Goal: Use online tool/utility: Utilize a website feature to perform a specific function

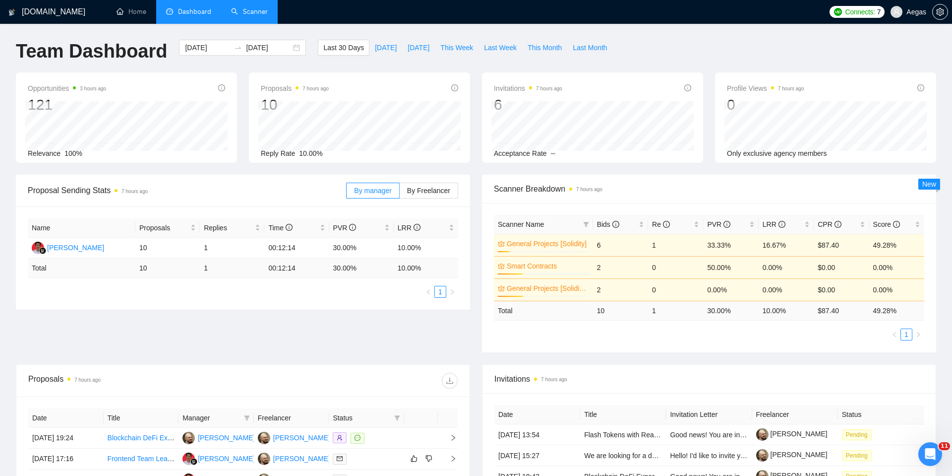
click at [258, 14] on link "Scanner" at bounding box center [249, 11] width 37 height 8
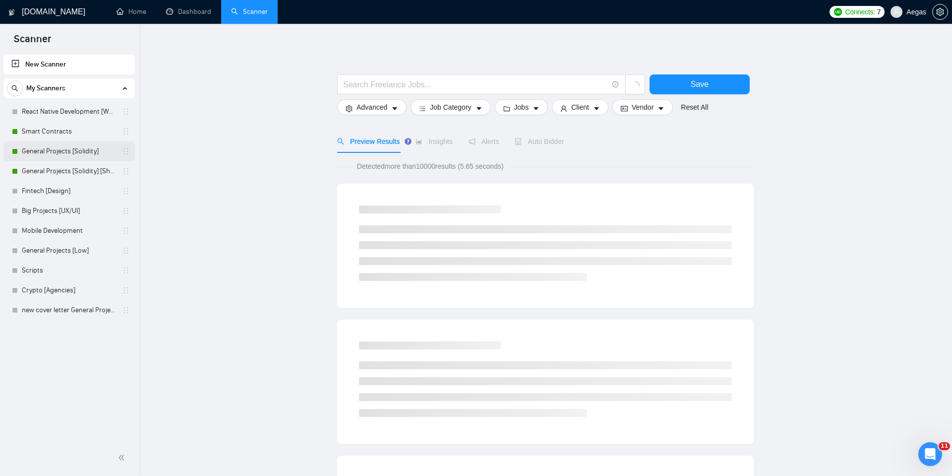
click at [88, 147] on link "General Projects [Solidity]" at bounding box center [69, 151] width 94 height 20
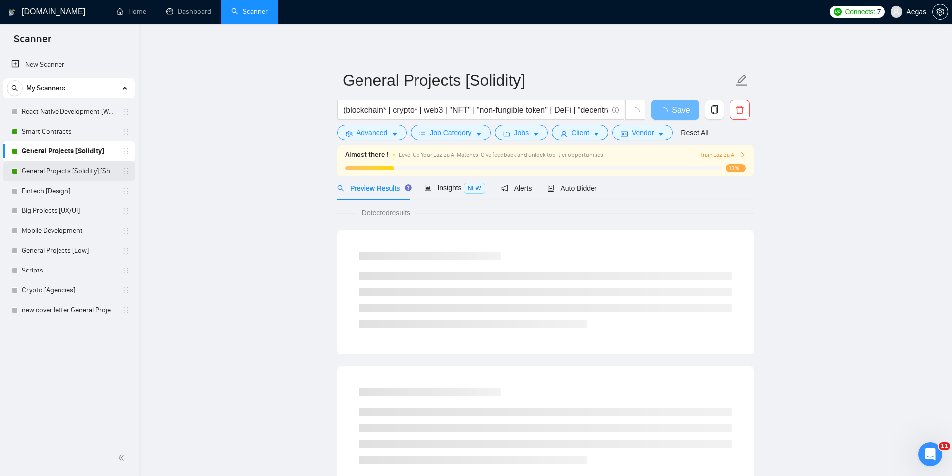
click at [91, 164] on link "General Projects [Solidity] [Short]" at bounding box center [69, 171] width 94 height 20
click at [88, 156] on link "General Projects [Solidity]" at bounding box center [69, 151] width 94 height 20
click at [595, 190] on span "Auto Bidder" at bounding box center [571, 188] width 49 height 8
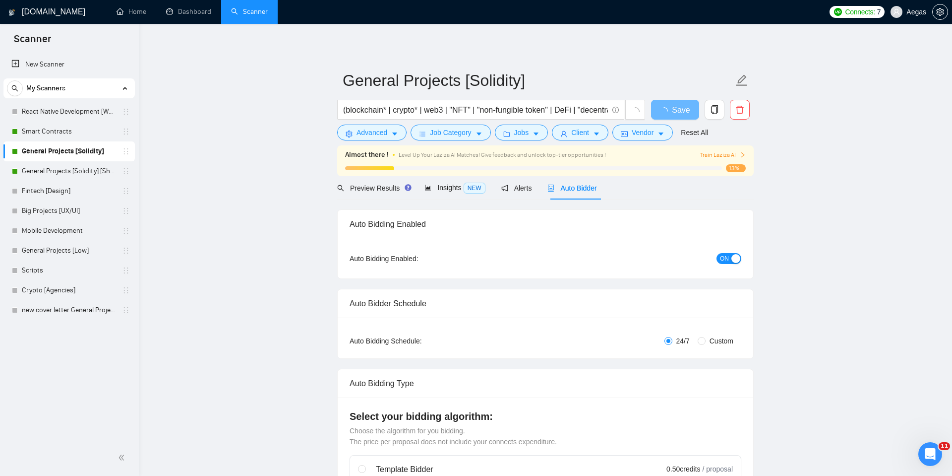
checkbox input "true"
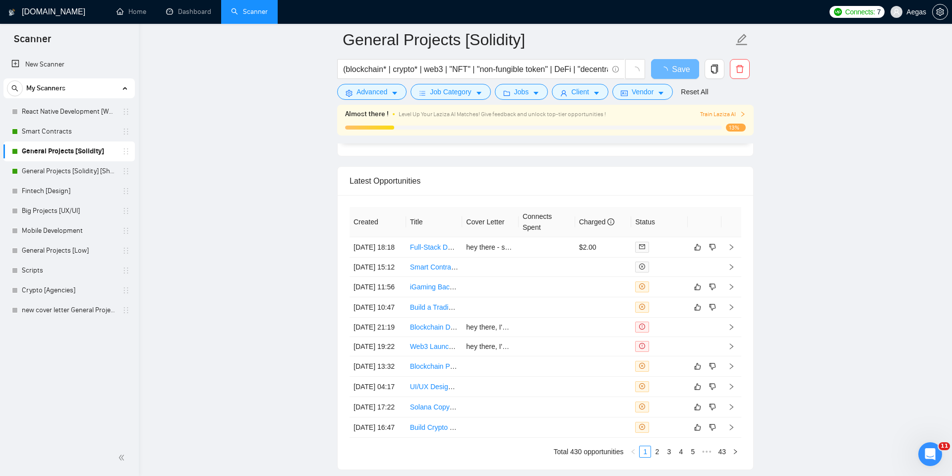
scroll to position [2437, 0]
click at [535, 254] on td at bounding box center [547, 248] width 57 height 20
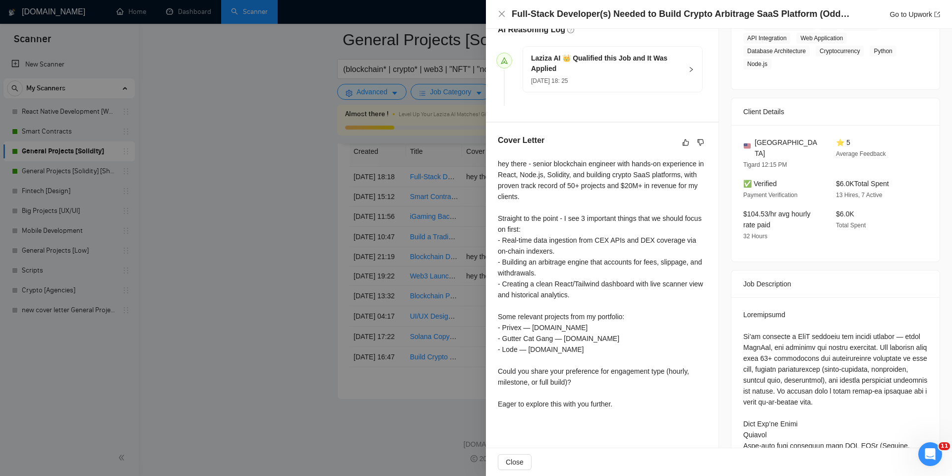
scroll to position [73, 0]
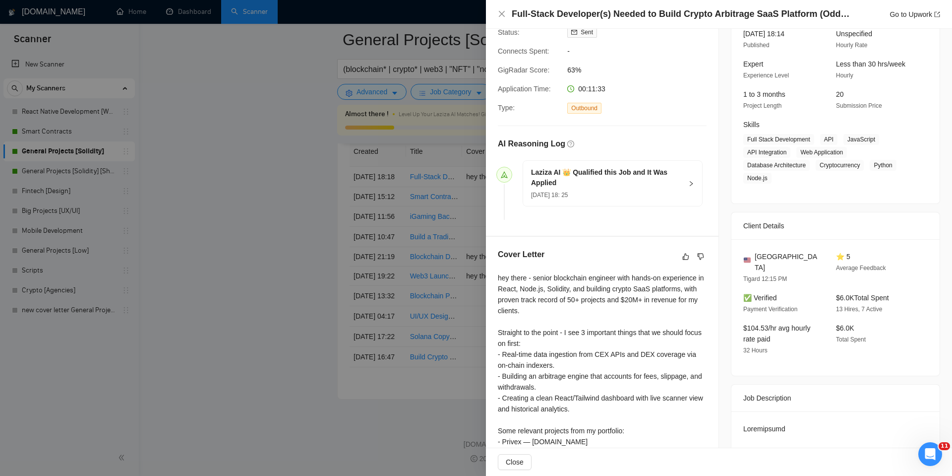
click at [404, 283] on div at bounding box center [476, 238] width 952 height 476
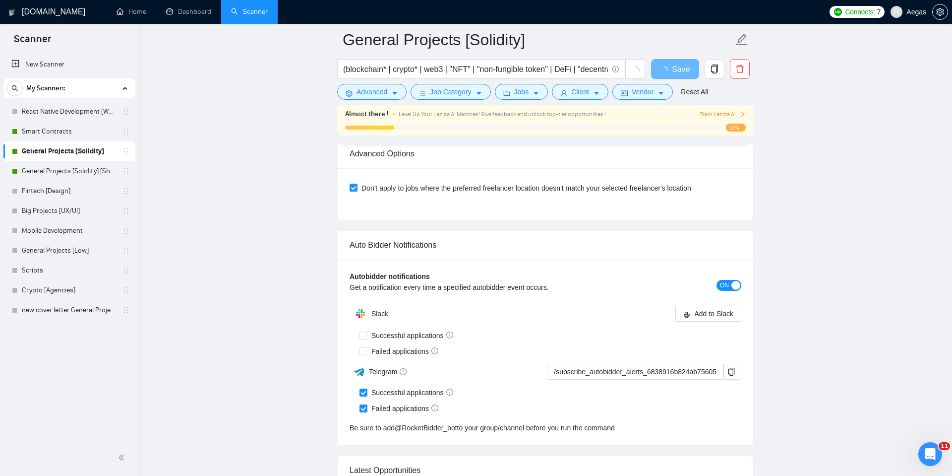
scroll to position [2334, 0]
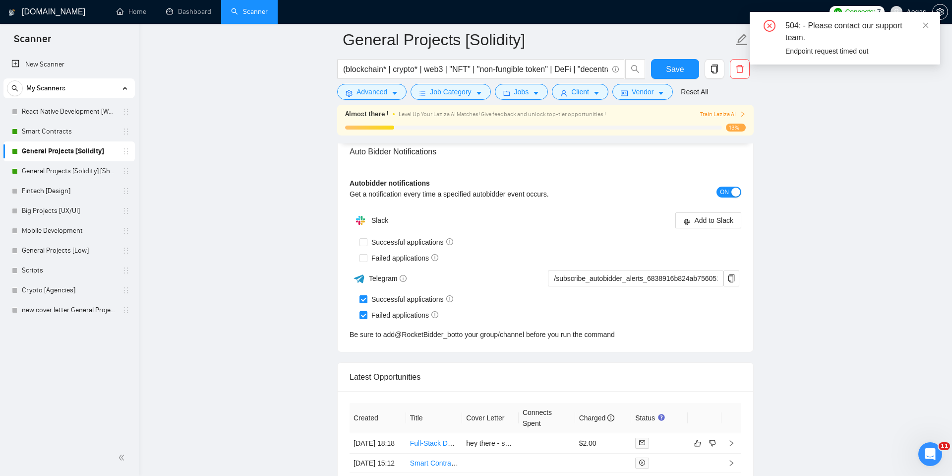
click at [519, 340] on div "Be sure to add @ RocketBidder_bot to your group/channel before you run the comm…" at bounding box center [546, 334] width 392 height 11
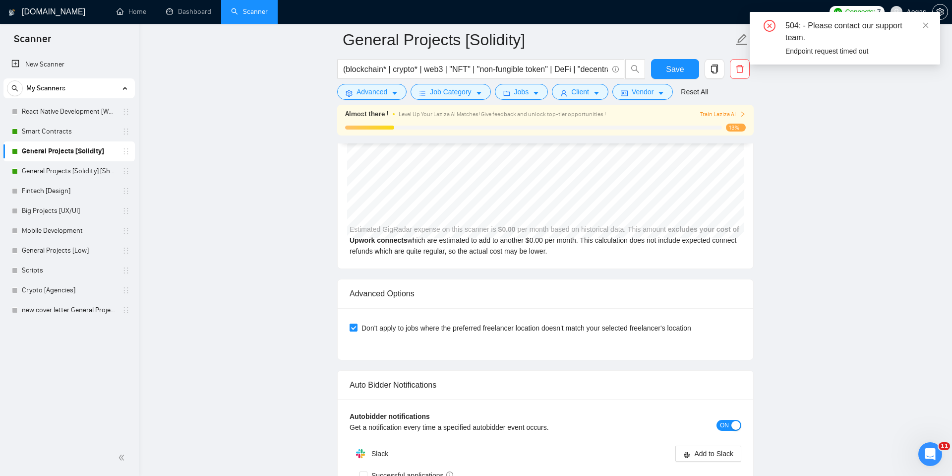
scroll to position [1950, 0]
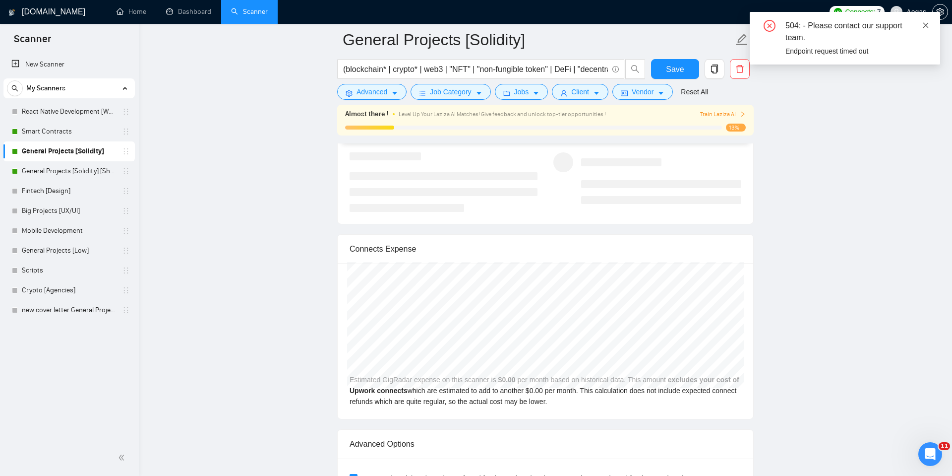
click at [929, 24] on icon "close" at bounding box center [925, 25] width 7 height 7
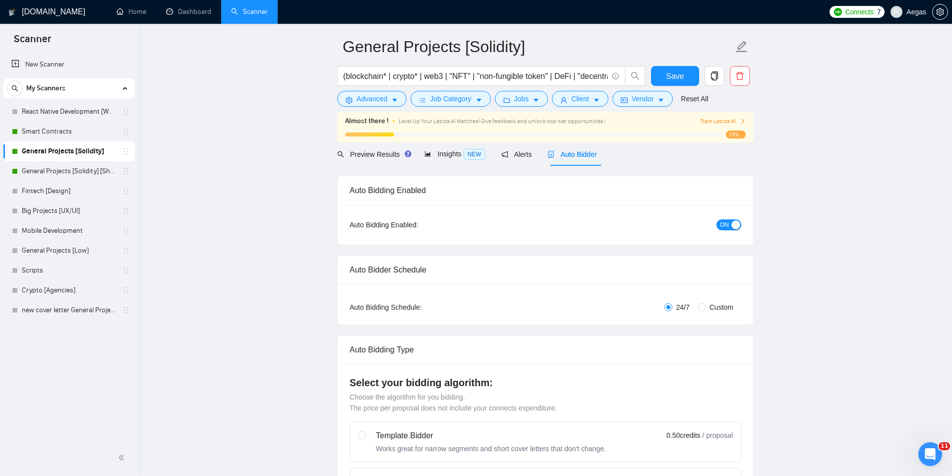
scroll to position [0, 0]
